Goal: Task Accomplishment & Management: Manage account settings

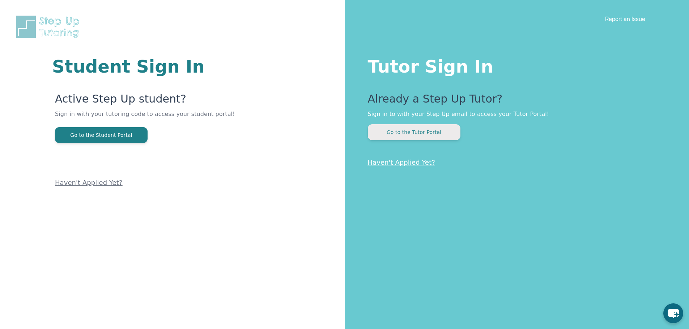
click at [433, 132] on button "Go to the Tutor Portal" at bounding box center [414, 132] width 93 height 16
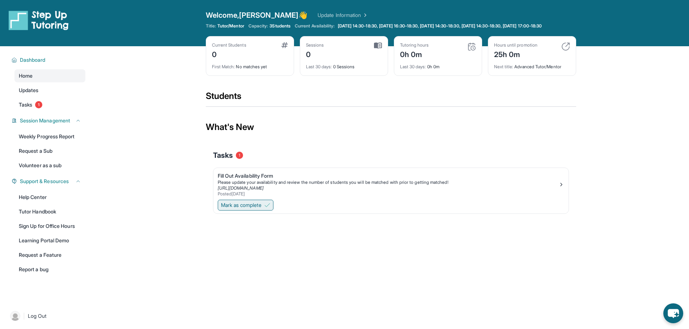
click at [256, 209] on span "Mark as complete" at bounding box center [241, 205] width 41 height 7
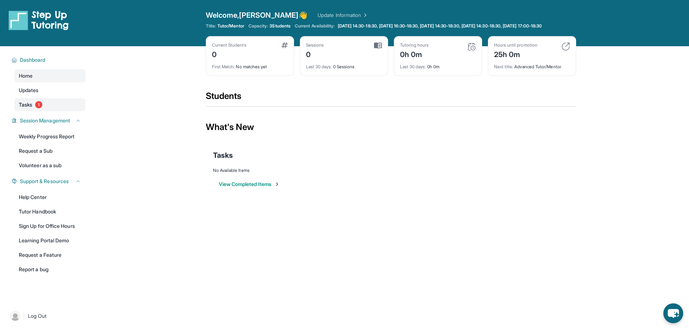
click at [33, 108] on link "Tasks 1" at bounding box center [49, 104] width 71 height 13
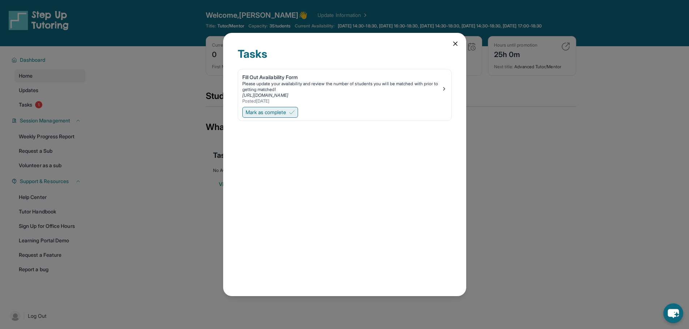
click at [286, 116] on span "Mark as complete" at bounding box center [266, 112] width 41 height 7
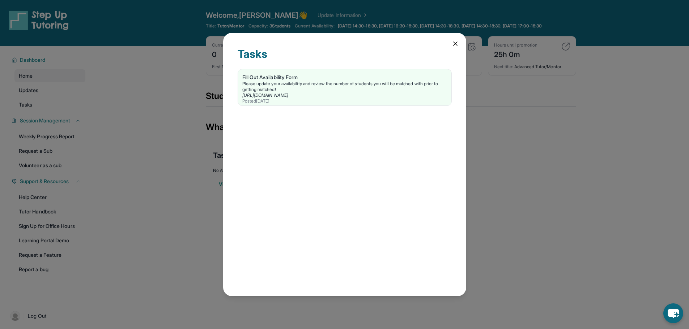
click at [504, 150] on div "Tasks Fill Out Availability Form Please update your availability and review the…" at bounding box center [344, 164] width 689 height 329
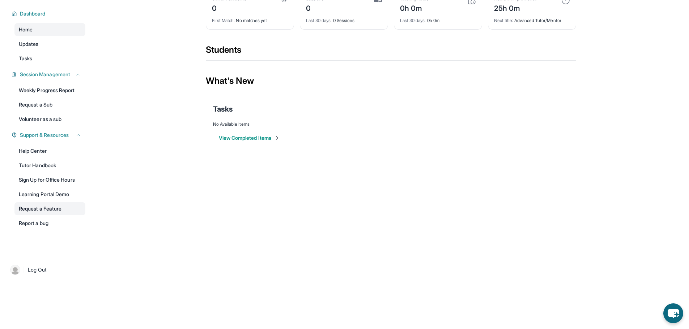
scroll to position [52, 0]
click at [65, 197] on link "Learning Portal Demo" at bounding box center [49, 194] width 71 height 13
